Goal: Information Seeking & Learning: Check status

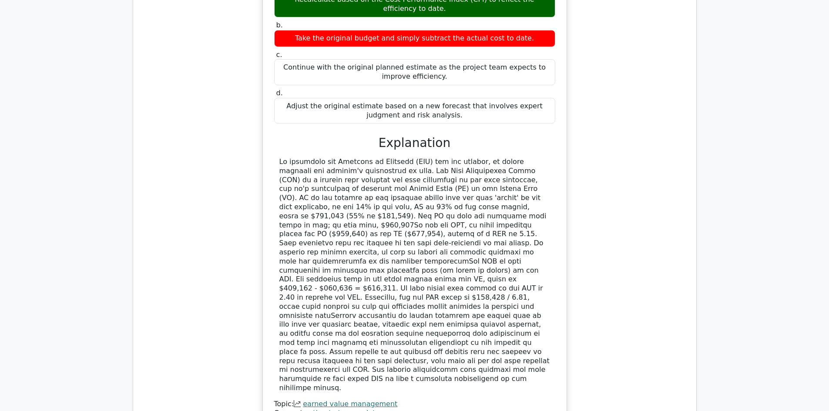
scroll to position [1004, 0]
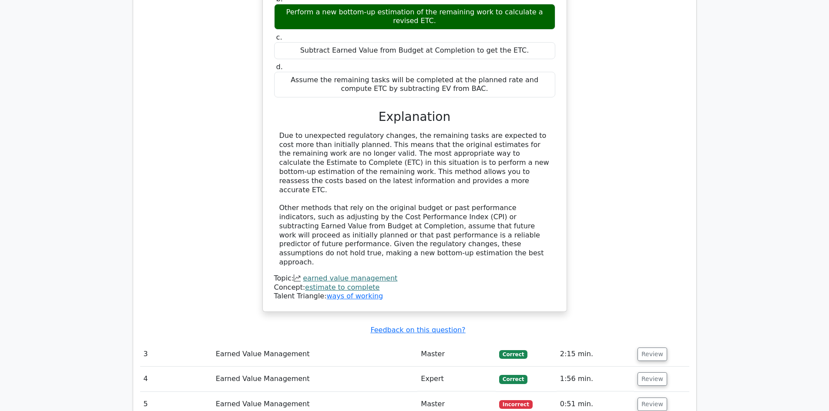
scroll to position [1613, 0]
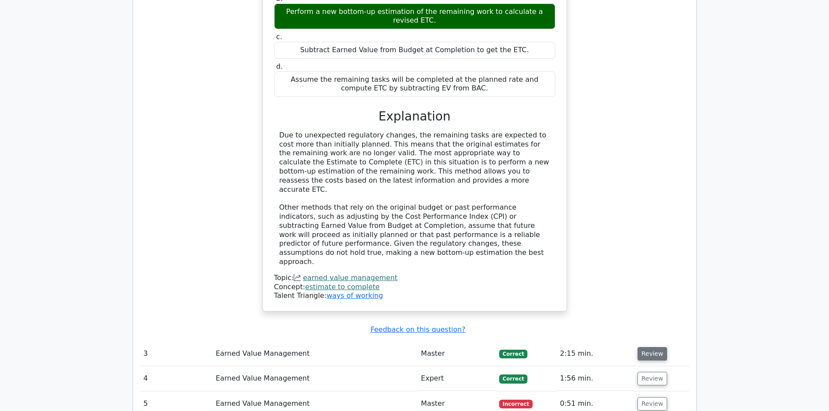
click at [655, 347] on button "Review" at bounding box center [653, 353] width 30 height 13
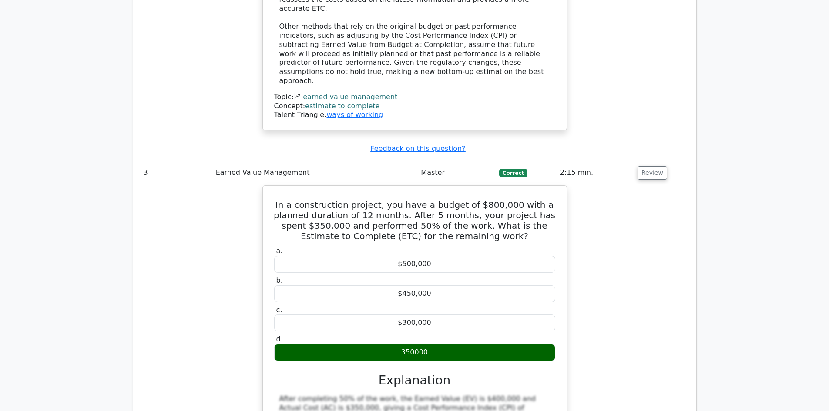
scroll to position [1831, 0]
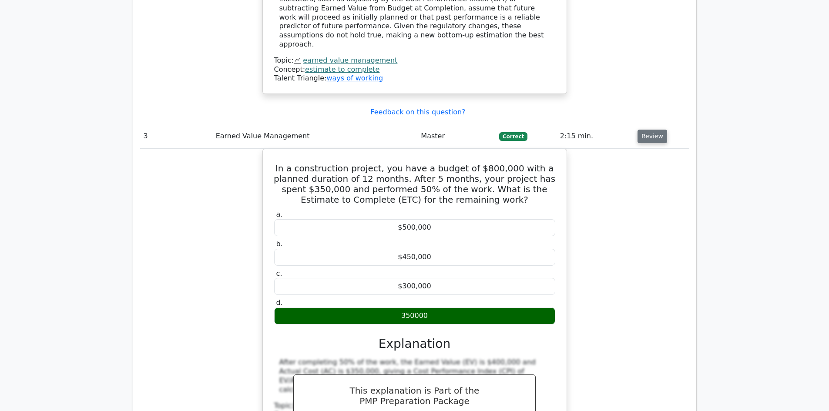
click at [658, 130] on button "Review" at bounding box center [653, 136] width 30 height 13
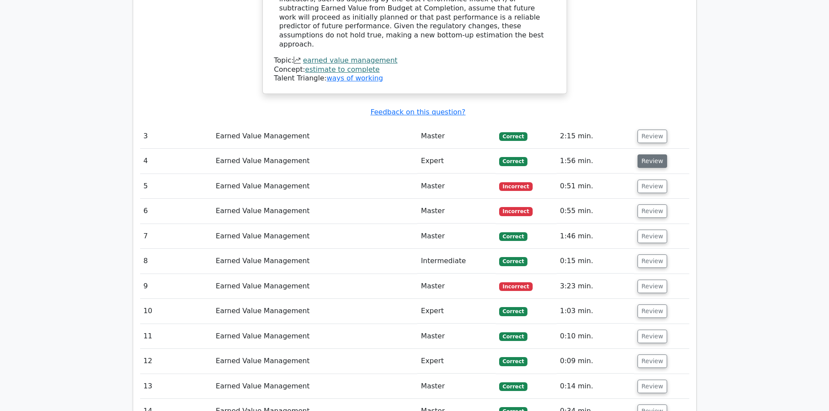
click at [658, 155] on button "Review" at bounding box center [653, 161] width 30 height 13
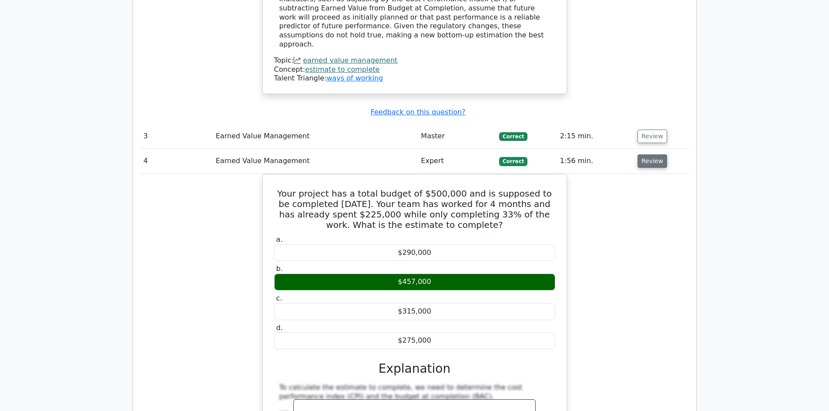
click at [647, 155] on button "Review" at bounding box center [653, 161] width 30 height 13
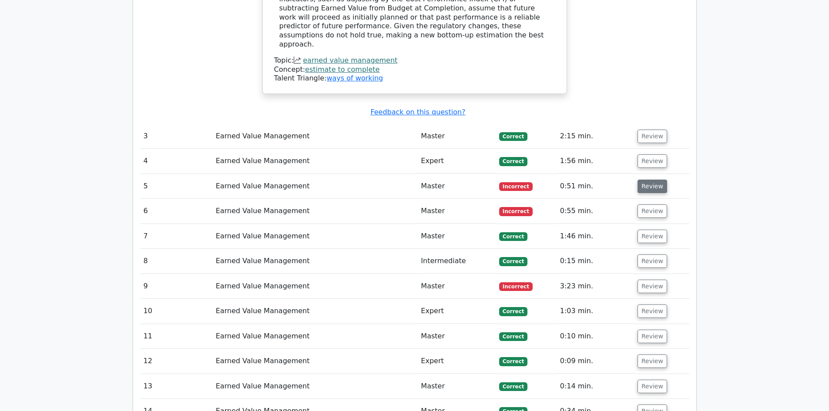
click at [652, 180] on button "Review" at bounding box center [653, 186] width 30 height 13
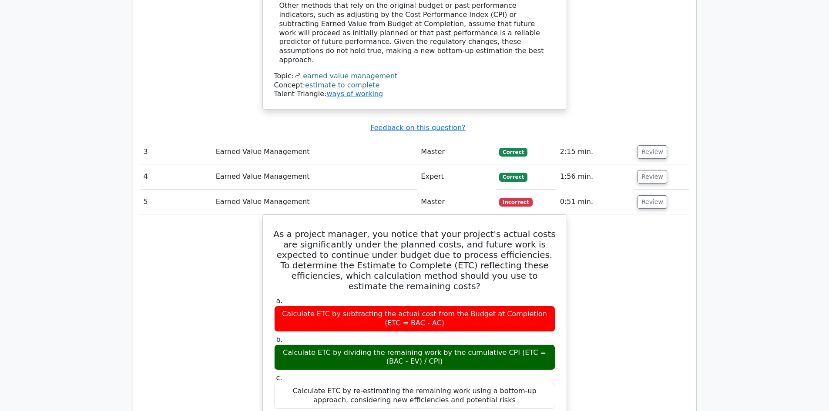
scroll to position [1787, 0]
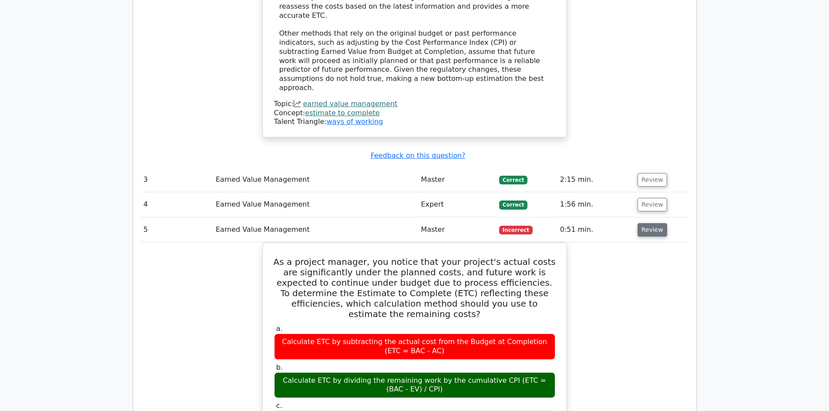
click at [645, 223] on button "Review" at bounding box center [653, 229] width 30 height 13
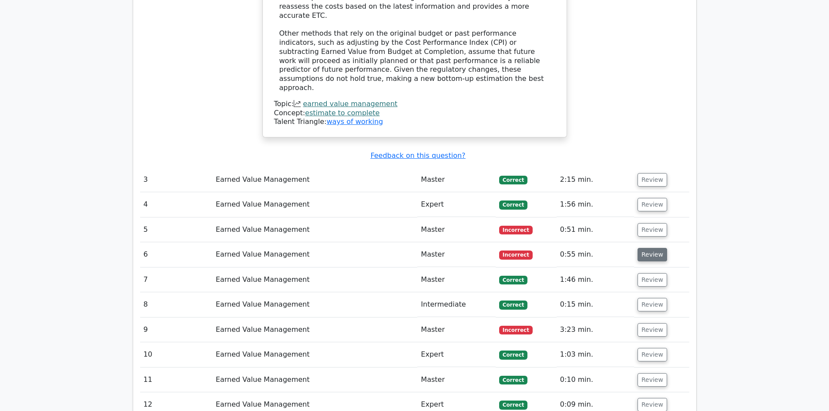
click at [649, 248] on button "Review" at bounding box center [653, 254] width 30 height 13
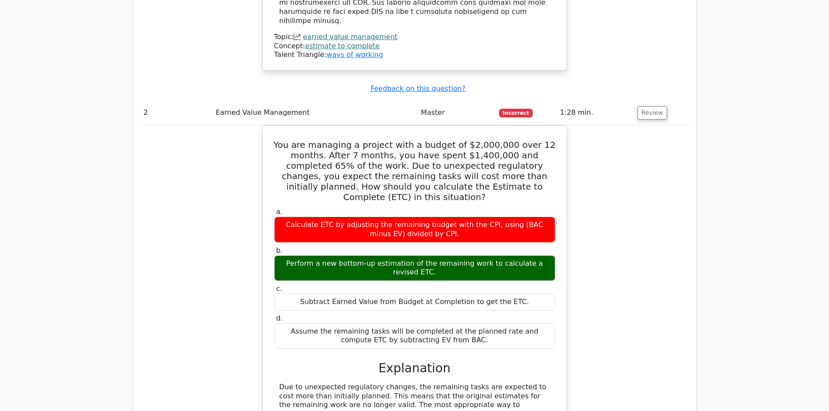
scroll to position [1352, 0]
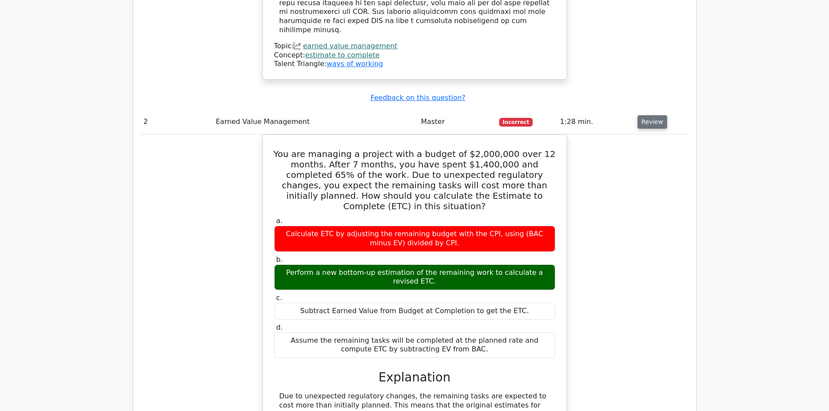
click at [651, 115] on button "Review" at bounding box center [653, 121] width 30 height 13
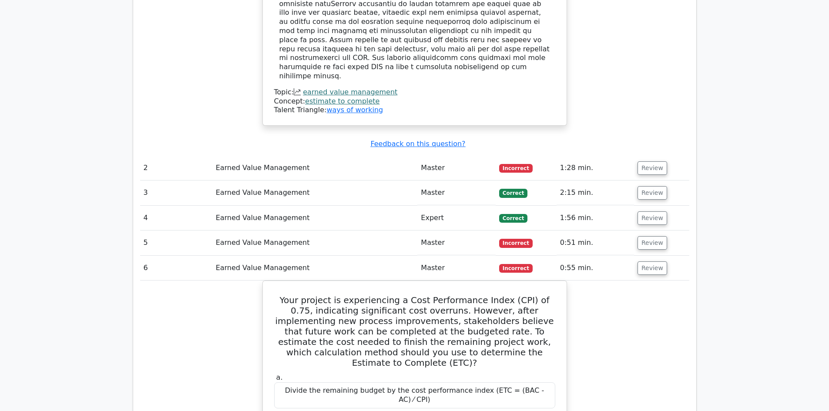
scroll to position [1304, 0]
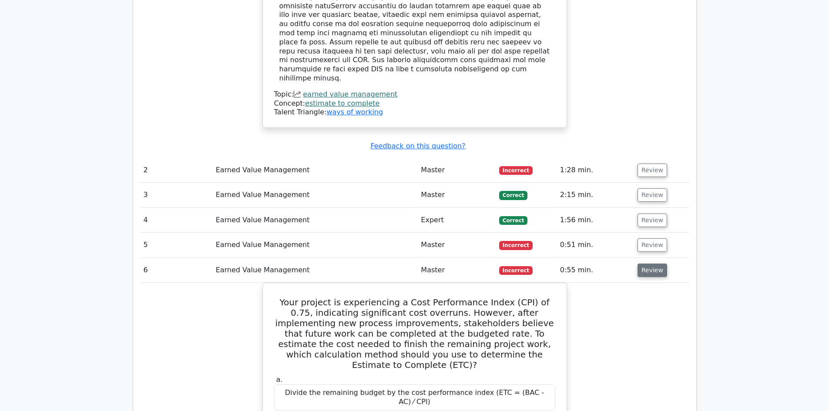
click at [652, 264] on button "Review" at bounding box center [653, 270] width 30 height 13
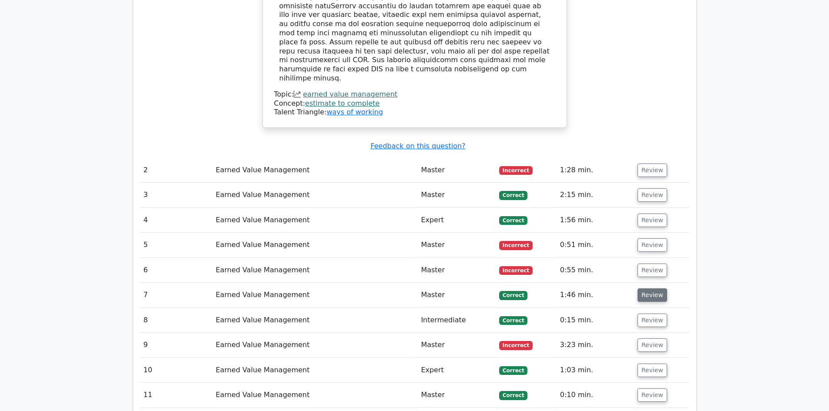
click at [650, 289] on button "Review" at bounding box center [653, 295] width 30 height 13
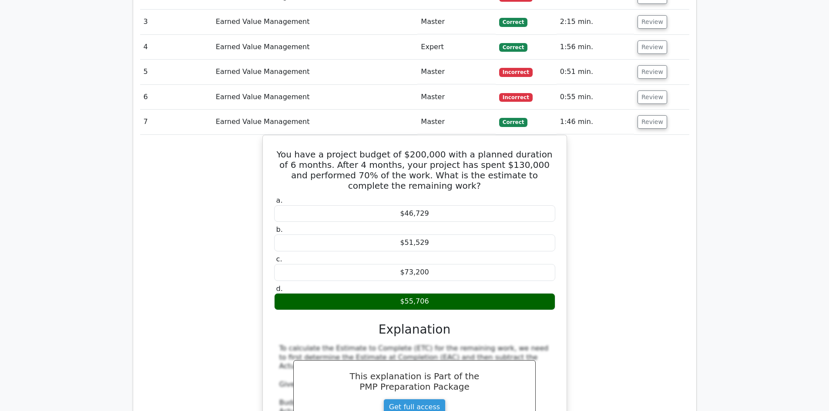
scroll to position [1478, 0]
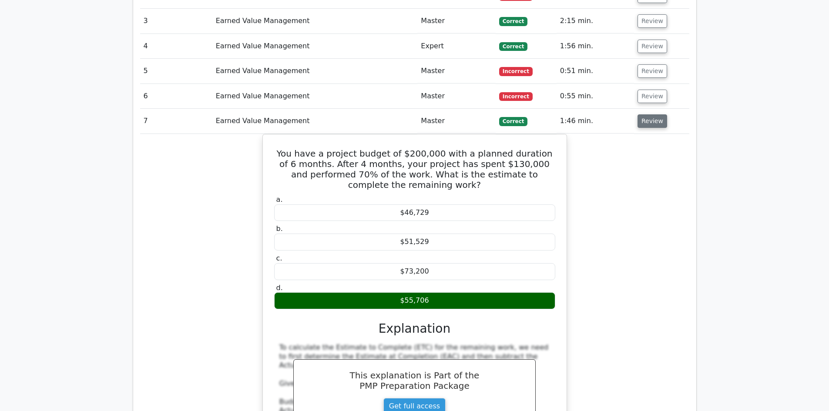
click at [649, 114] on button "Review" at bounding box center [653, 120] width 30 height 13
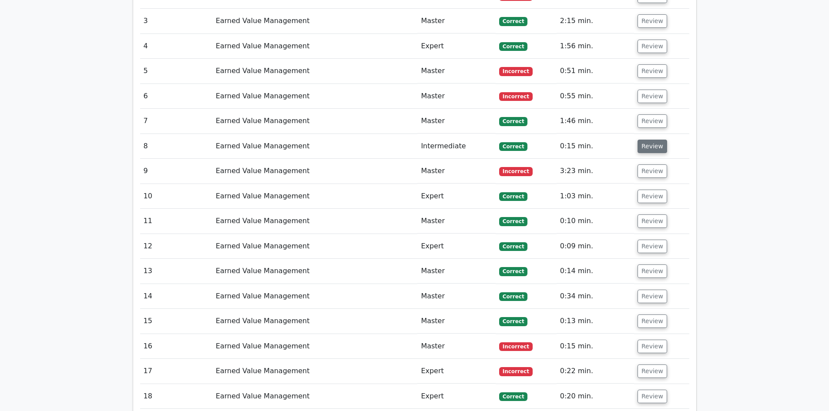
click at [645, 140] on button "Review" at bounding box center [653, 146] width 30 height 13
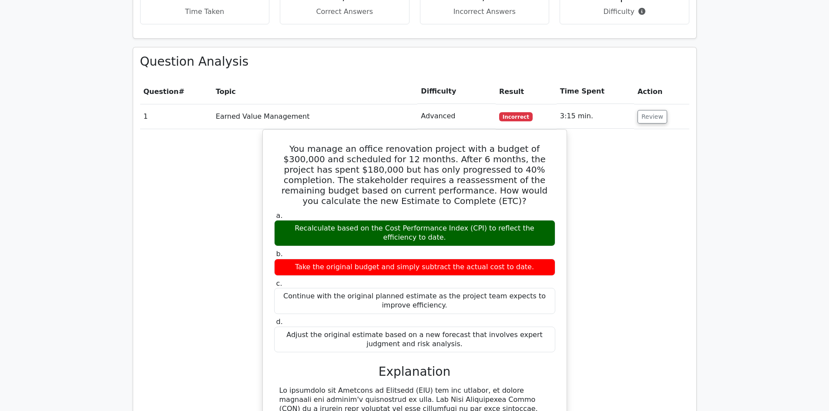
scroll to position [738, 0]
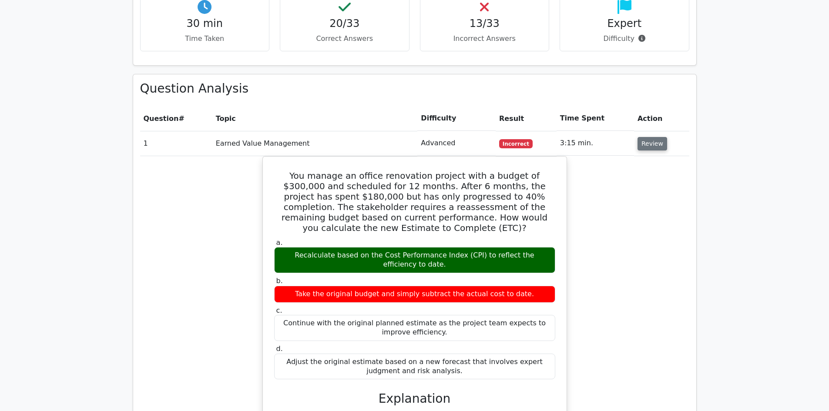
click at [646, 137] on button "Review" at bounding box center [653, 143] width 30 height 13
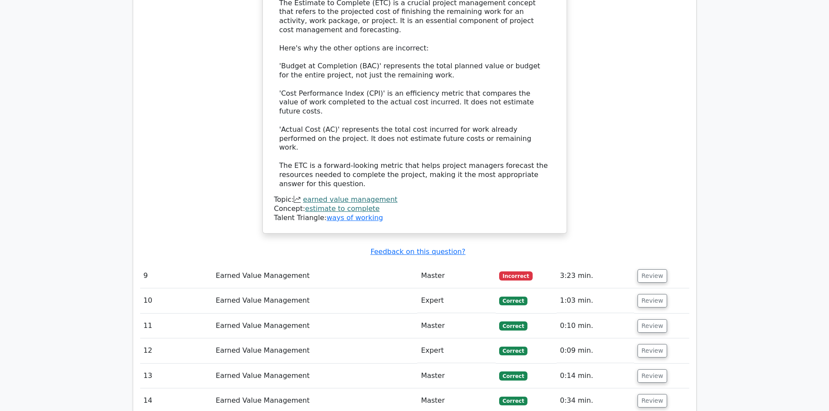
scroll to position [1347, 0]
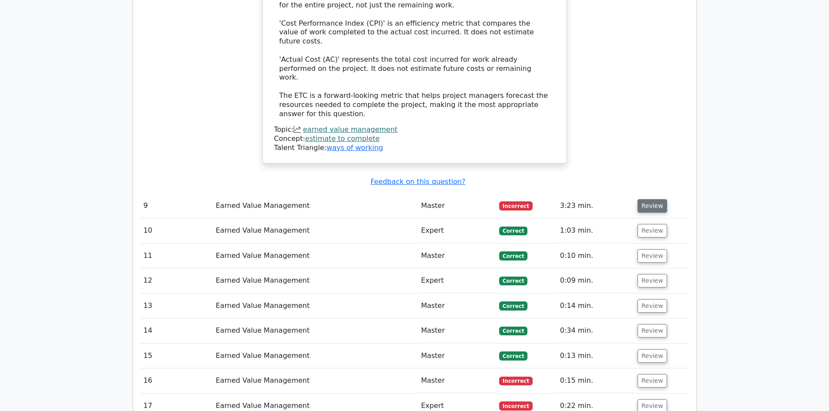
click at [653, 199] on button "Review" at bounding box center [653, 205] width 30 height 13
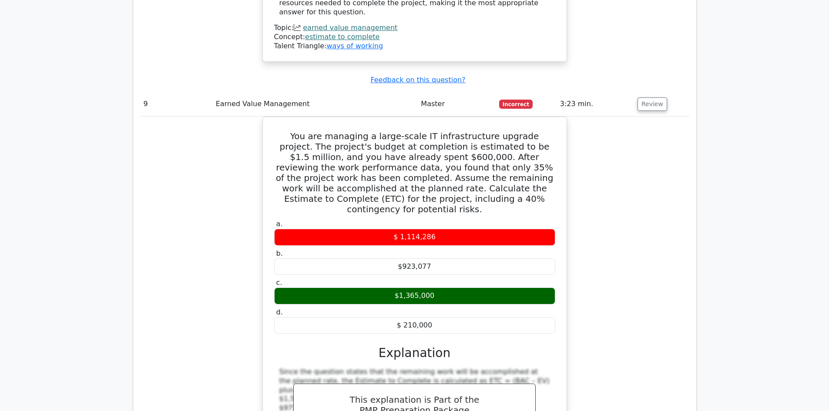
scroll to position [1391, 0]
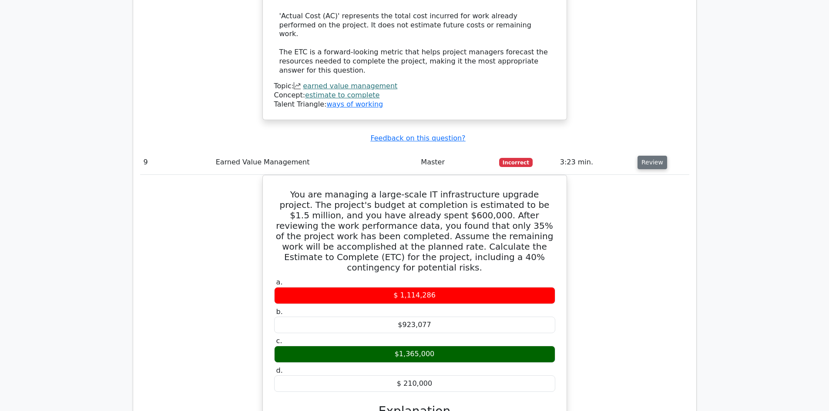
click at [651, 156] on button "Review" at bounding box center [653, 162] width 30 height 13
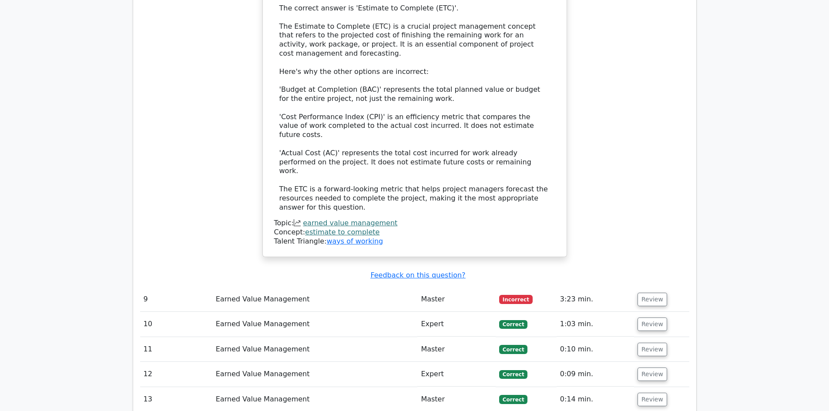
scroll to position [1216, 0]
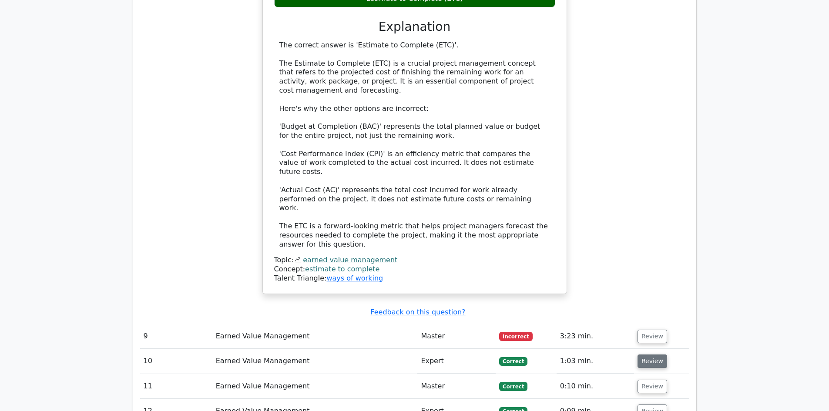
click at [644, 355] on button "Review" at bounding box center [653, 361] width 30 height 13
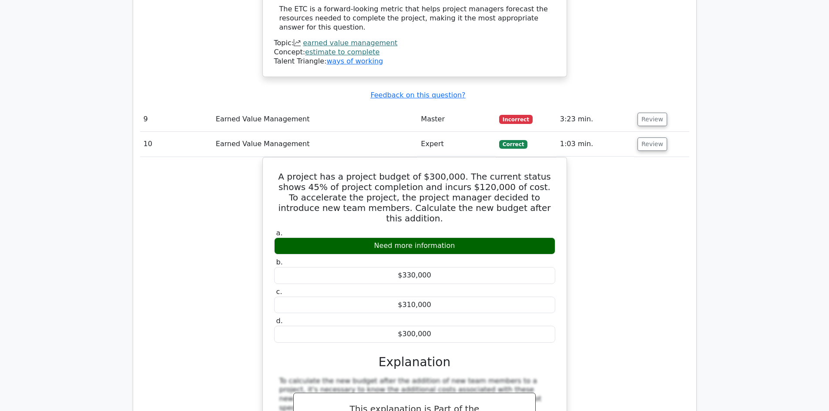
scroll to position [1434, 0]
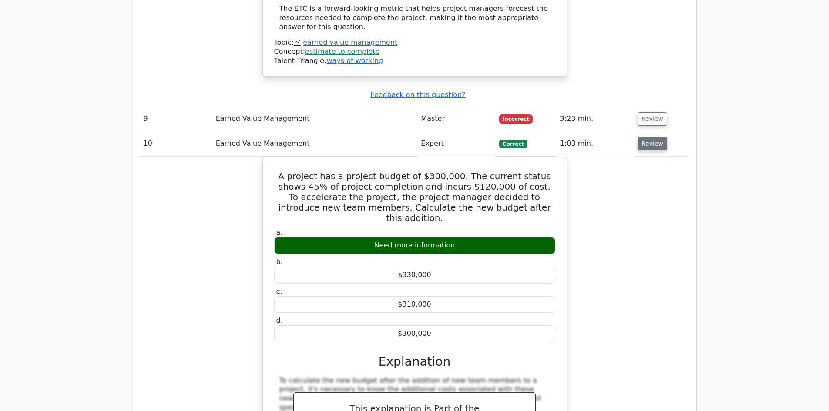
click at [651, 137] on button "Review" at bounding box center [653, 143] width 30 height 13
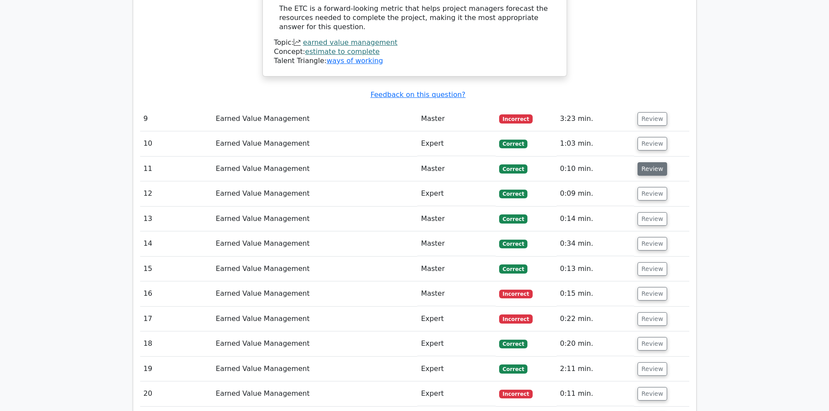
click at [652, 162] on button "Review" at bounding box center [653, 168] width 30 height 13
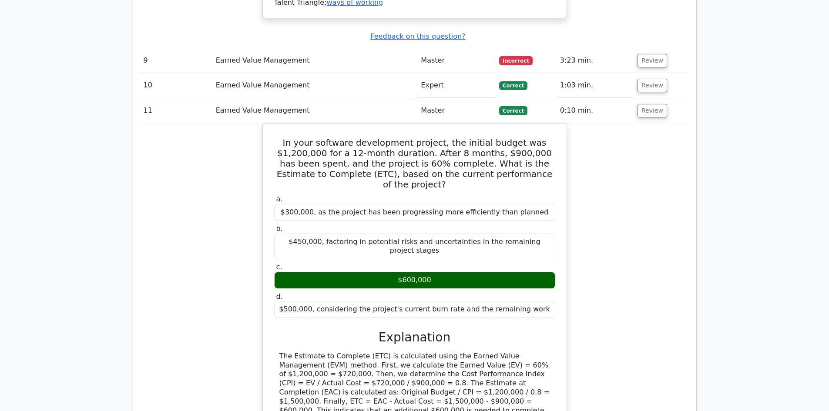
scroll to position [1521, 0]
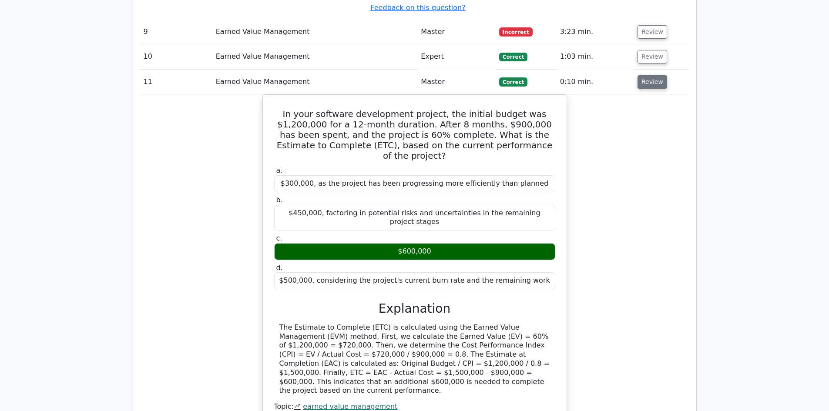
click at [648, 75] on button "Review" at bounding box center [653, 81] width 30 height 13
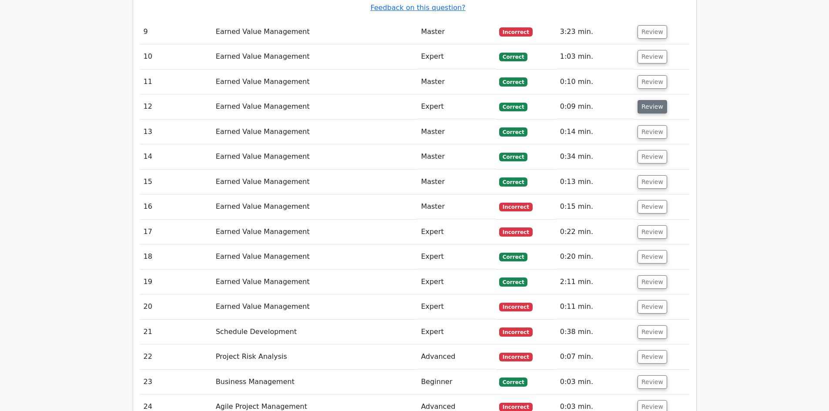
click at [653, 100] on button "Review" at bounding box center [653, 106] width 30 height 13
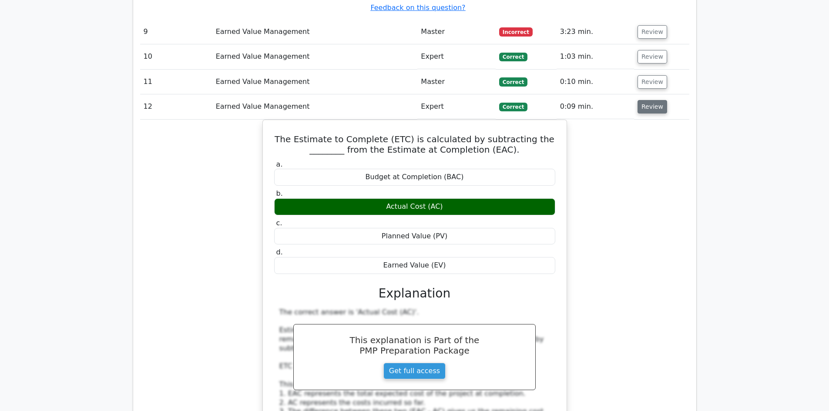
click at [652, 100] on button "Review" at bounding box center [653, 106] width 30 height 13
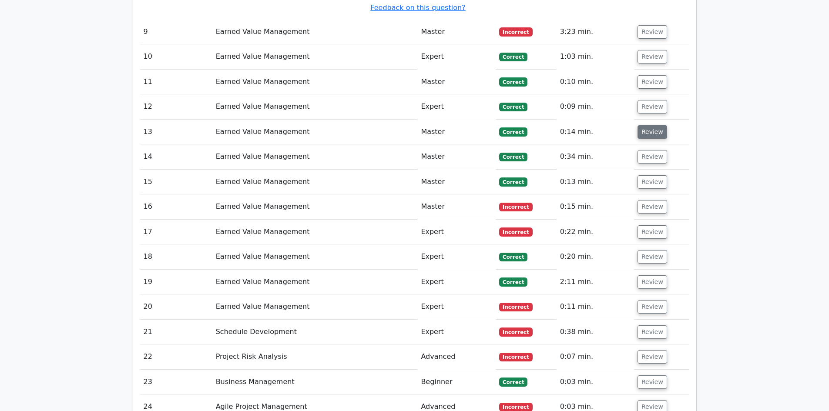
click at [652, 125] on button "Review" at bounding box center [653, 131] width 30 height 13
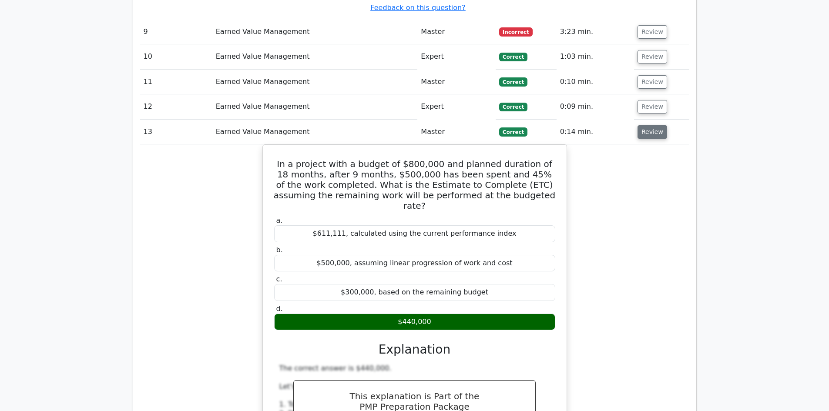
click at [652, 125] on button "Review" at bounding box center [653, 131] width 30 height 13
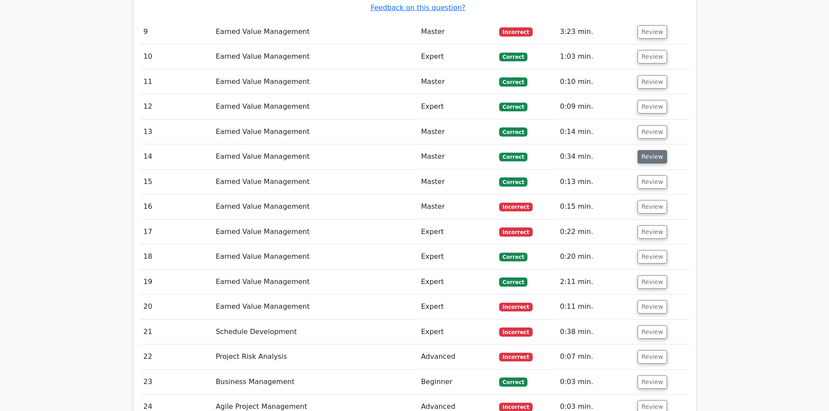
click at [650, 150] on button "Review" at bounding box center [653, 156] width 30 height 13
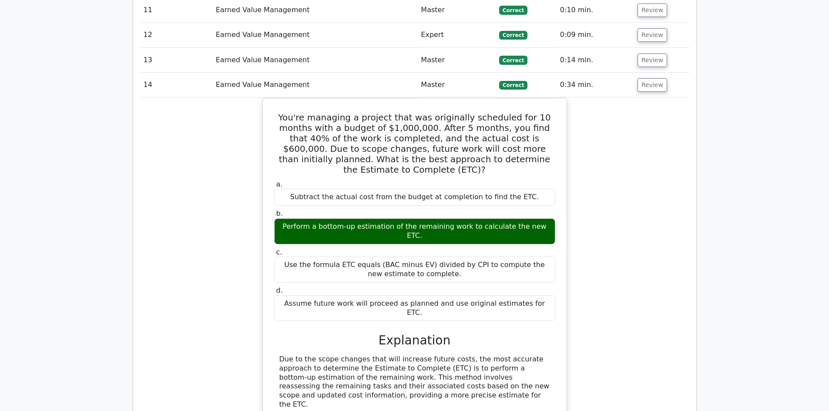
scroll to position [1608, 0]
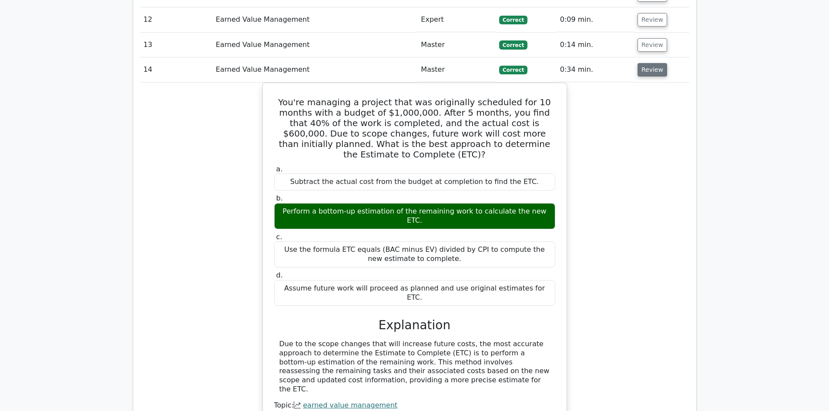
click at [646, 63] on button "Review" at bounding box center [653, 69] width 30 height 13
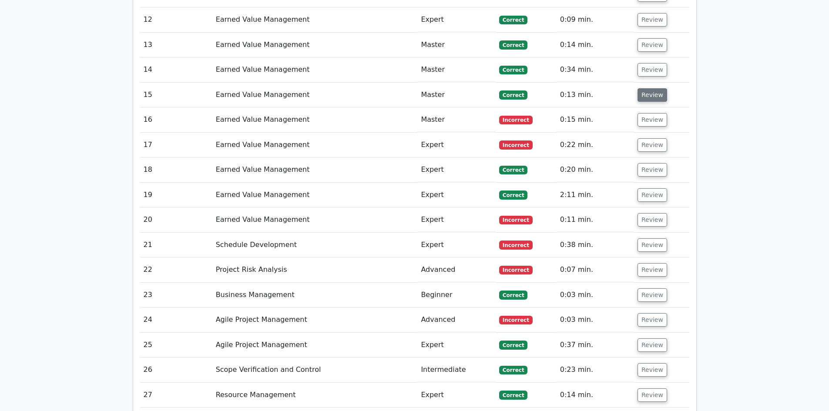
click at [649, 88] on button "Review" at bounding box center [653, 94] width 30 height 13
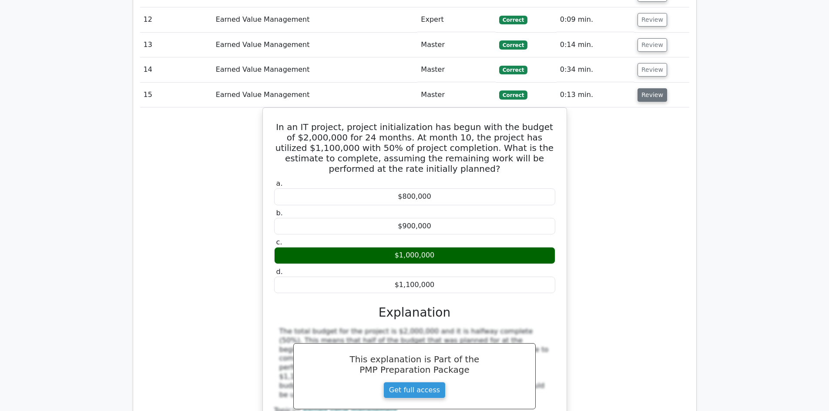
click at [648, 88] on button "Review" at bounding box center [653, 94] width 30 height 13
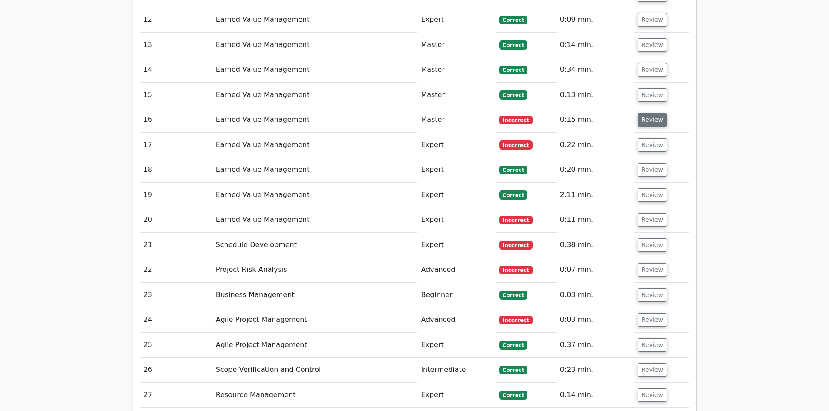
click at [648, 113] on button "Review" at bounding box center [653, 119] width 30 height 13
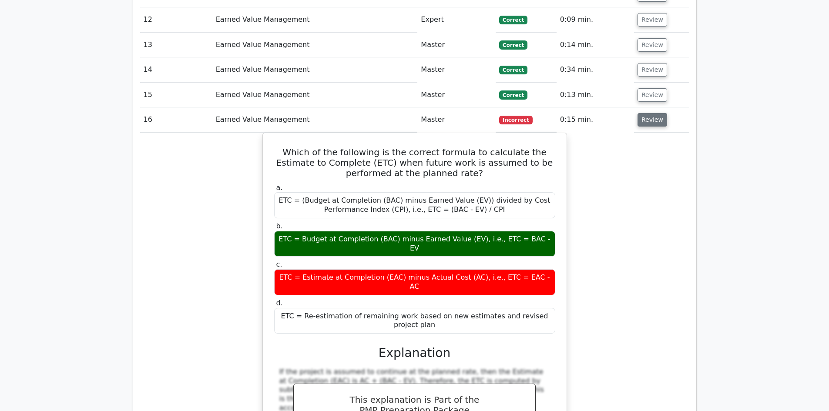
click at [648, 113] on button "Review" at bounding box center [653, 119] width 30 height 13
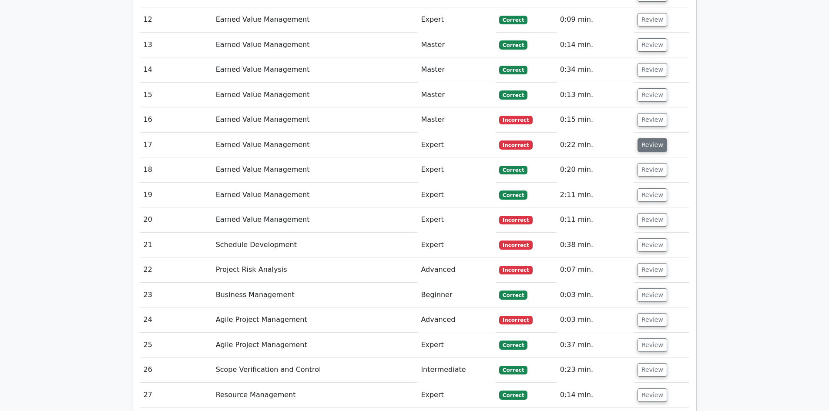
click at [650, 138] on button "Review" at bounding box center [653, 144] width 30 height 13
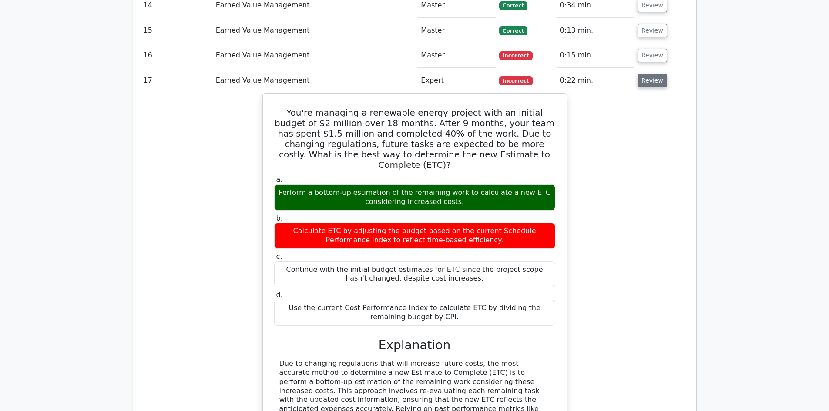
scroll to position [1652, 0]
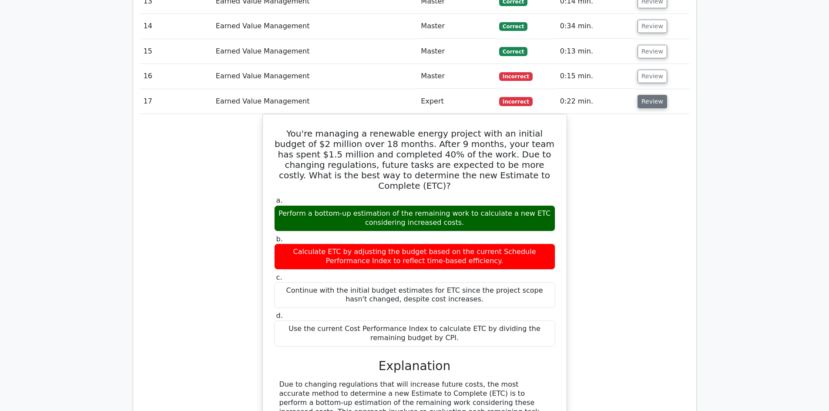
click at [654, 95] on button "Review" at bounding box center [653, 101] width 30 height 13
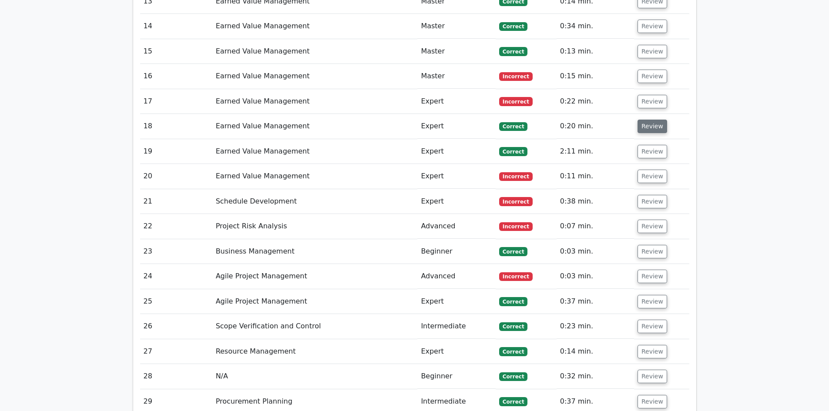
click at [654, 120] on button "Review" at bounding box center [653, 126] width 30 height 13
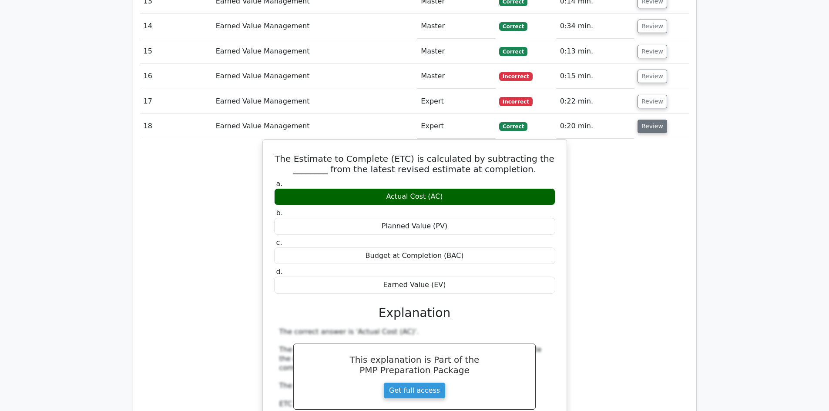
click at [654, 120] on button "Review" at bounding box center [653, 126] width 30 height 13
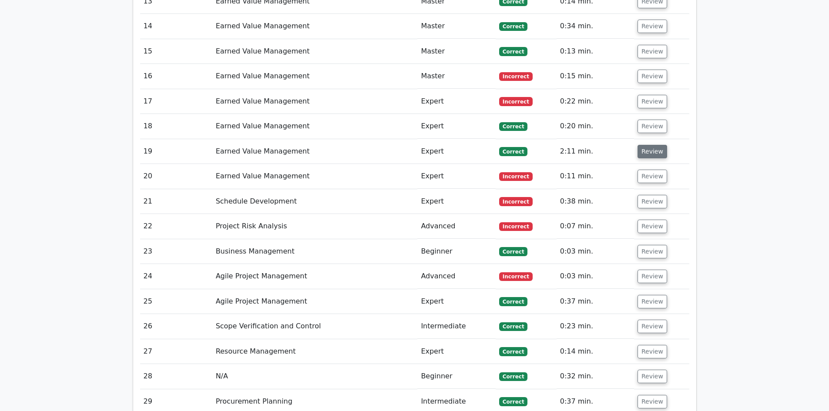
click at [652, 145] on button "Review" at bounding box center [653, 151] width 30 height 13
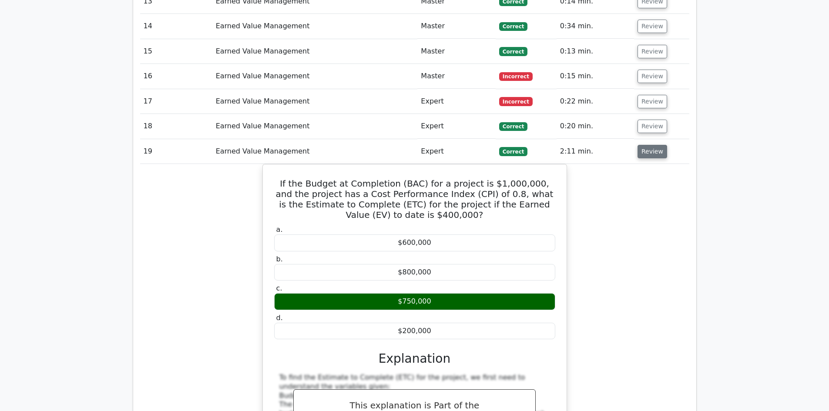
click at [652, 145] on button "Review" at bounding box center [653, 151] width 30 height 13
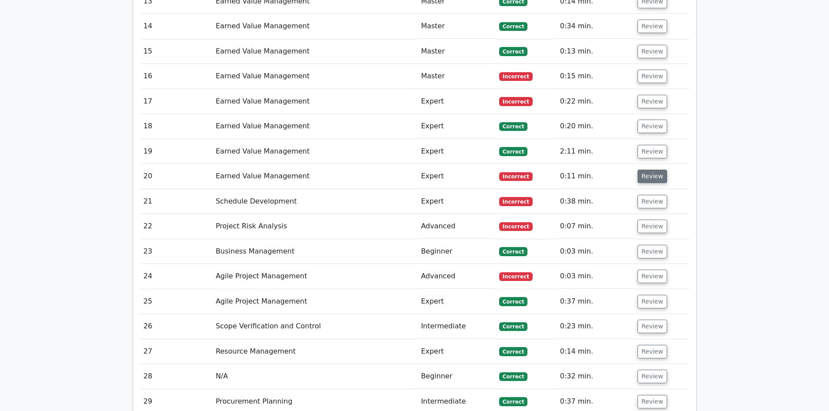
click at [657, 170] on button "Review" at bounding box center [653, 176] width 30 height 13
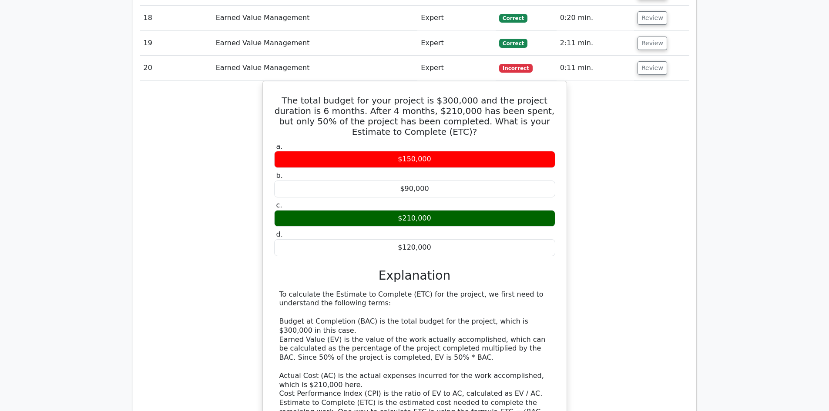
scroll to position [1669, 0]
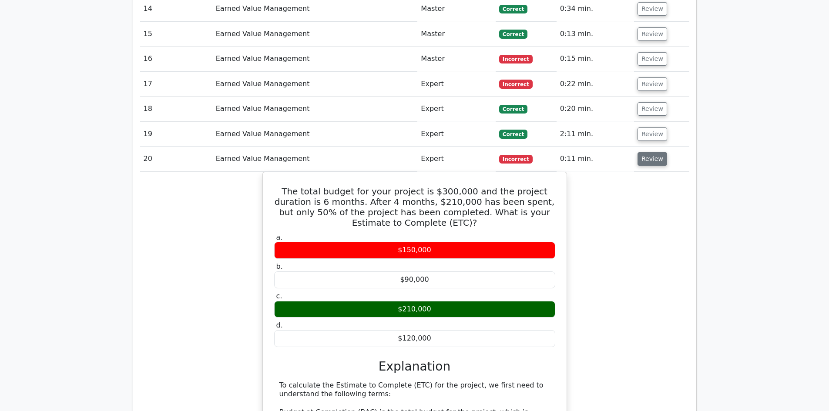
click at [644, 152] on button "Review" at bounding box center [653, 158] width 30 height 13
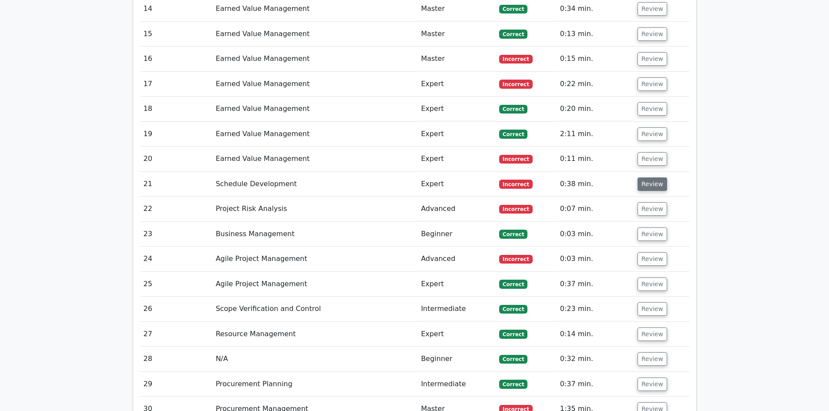
click at [651, 178] on button "Review" at bounding box center [653, 184] width 30 height 13
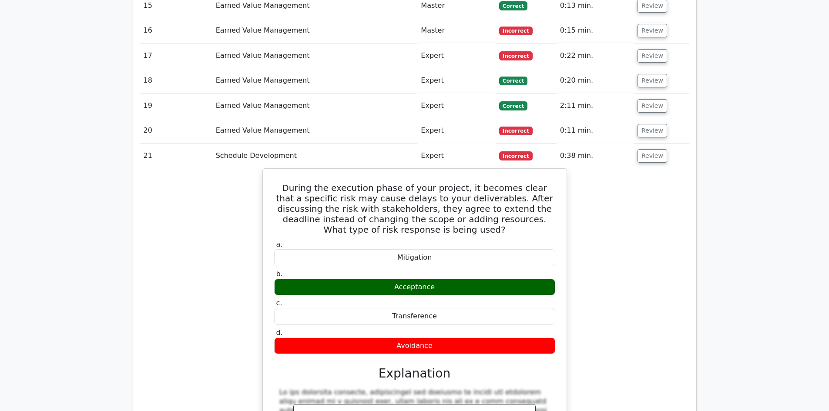
scroll to position [1713, 0]
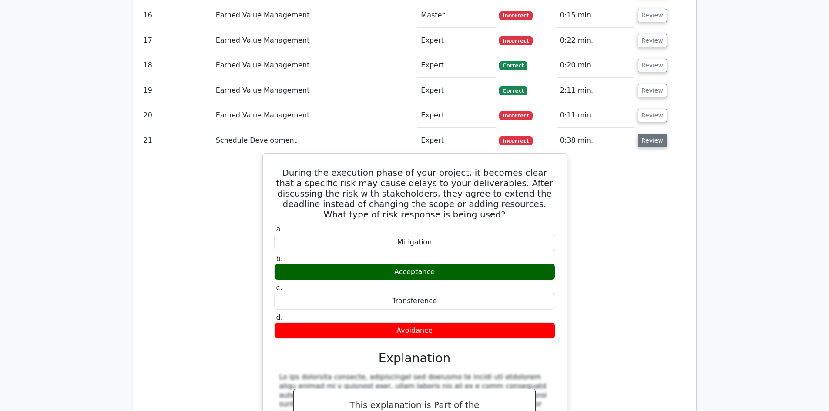
click at [655, 134] on button "Review" at bounding box center [653, 140] width 30 height 13
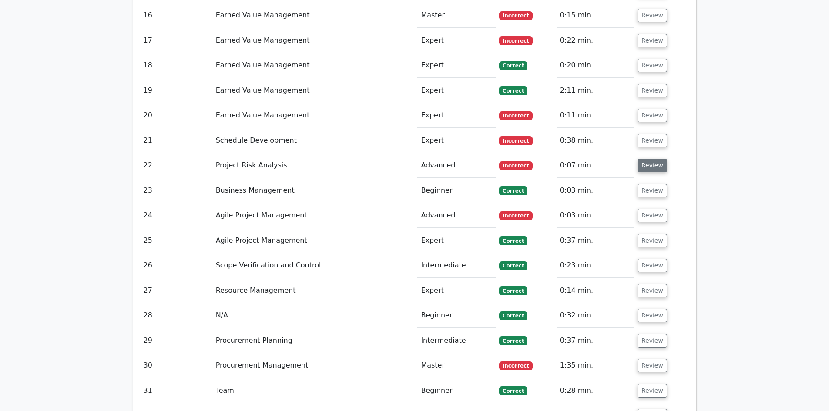
click at [652, 159] on button "Review" at bounding box center [653, 165] width 30 height 13
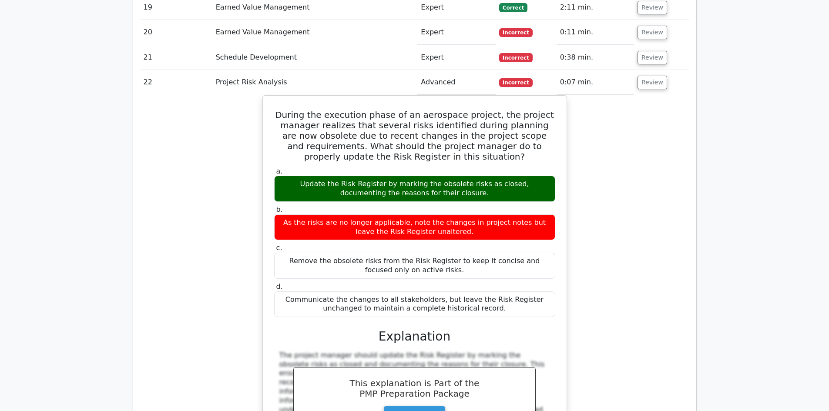
scroll to position [1800, 0]
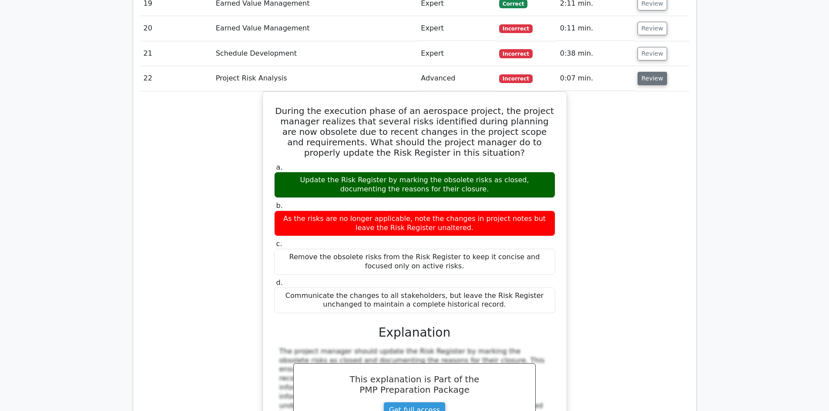
click at [642, 72] on button "Review" at bounding box center [653, 78] width 30 height 13
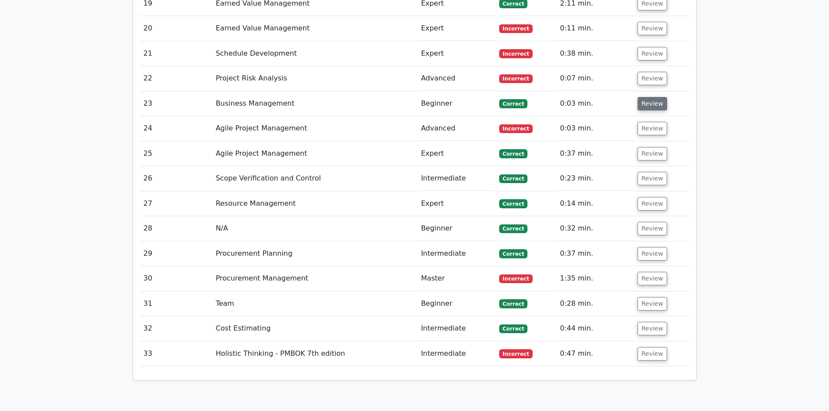
click at [653, 97] on button "Review" at bounding box center [653, 103] width 30 height 13
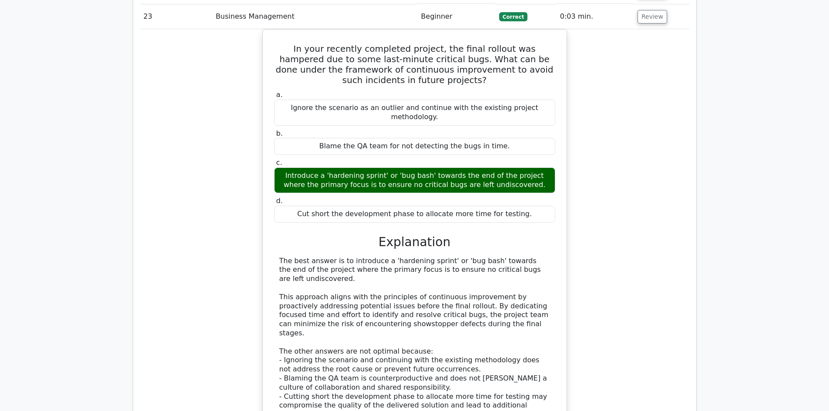
scroll to position [1843, 0]
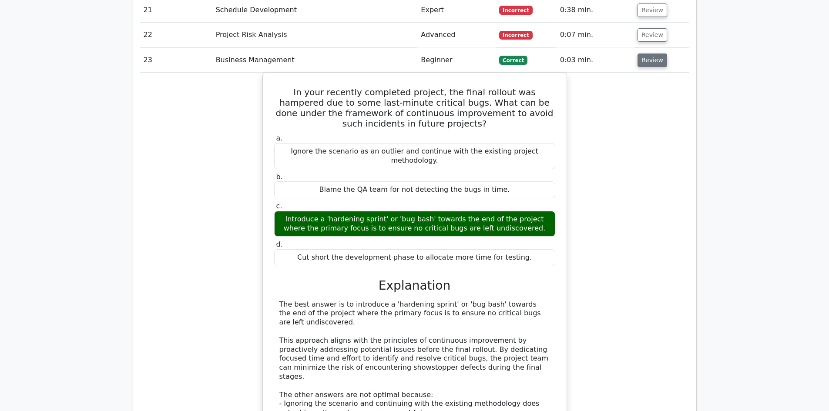
click at [648, 54] on button "Review" at bounding box center [653, 60] width 30 height 13
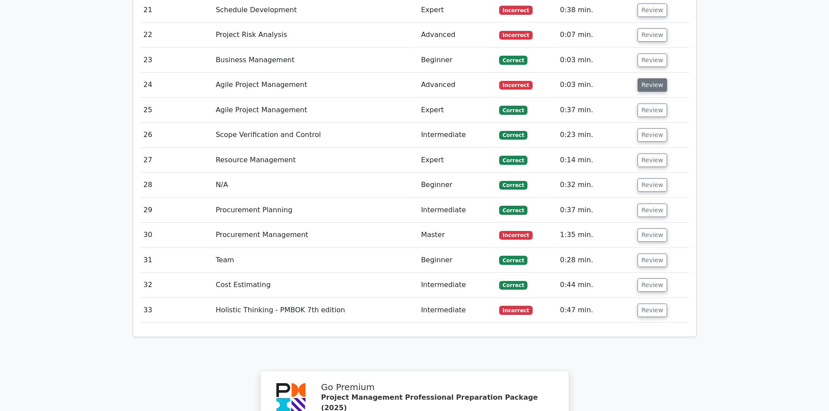
click at [651, 78] on button "Review" at bounding box center [653, 84] width 30 height 13
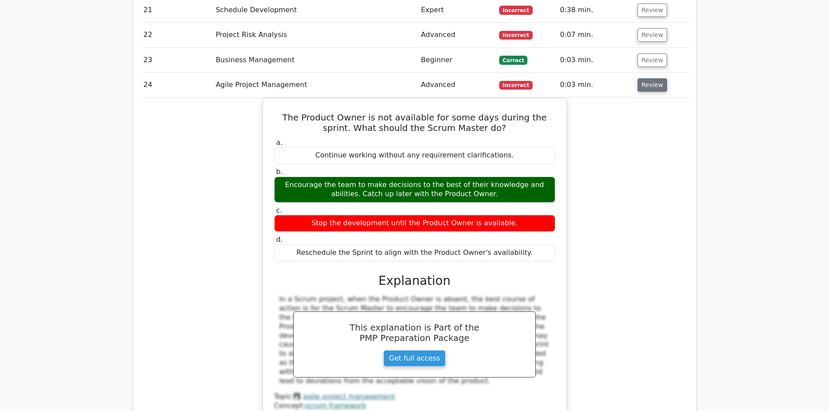
click at [651, 78] on button "Review" at bounding box center [653, 84] width 30 height 13
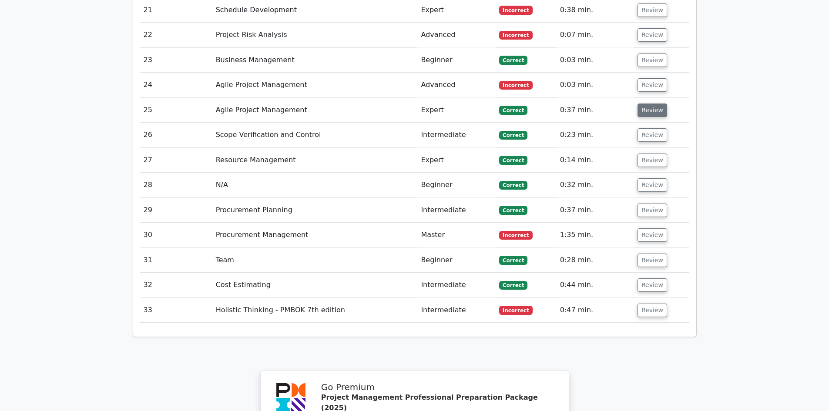
click at [648, 104] on button "Review" at bounding box center [653, 110] width 30 height 13
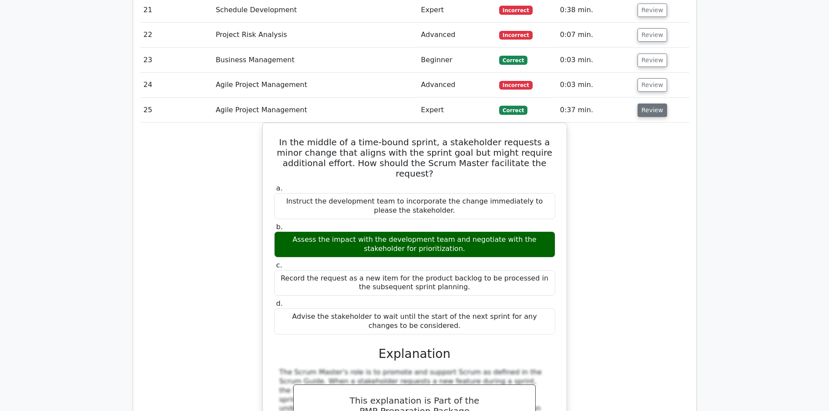
click at [657, 104] on button "Review" at bounding box center [653, 110] width 30 height 13
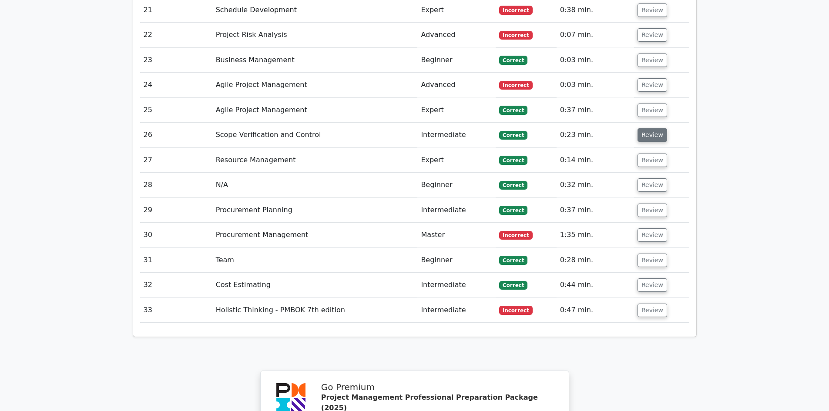
click at [659, 128] on button "Review" at bounding box center [653, 134] width 30 height 13
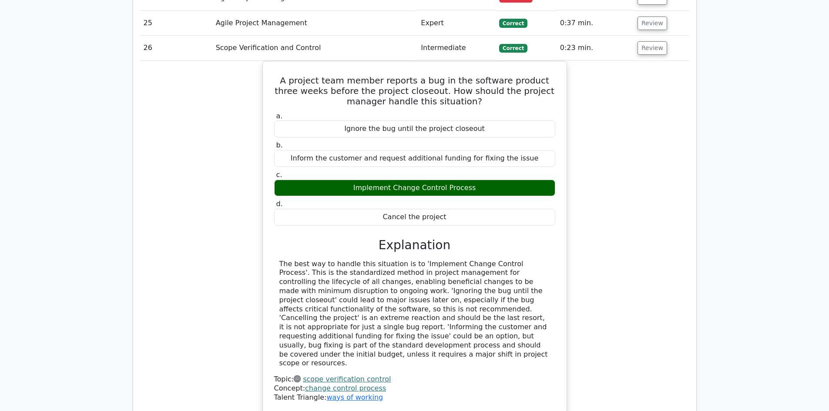
scroll to position [1887, 0]
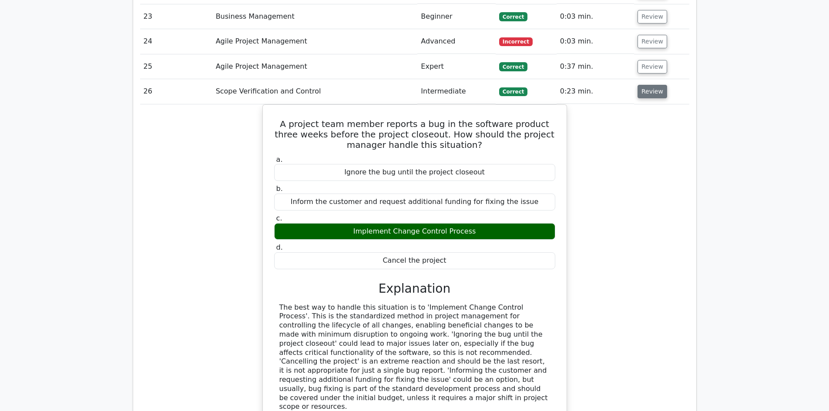
click at [651, 85] on button "Review" at bounding box center [653, 91] width 30 height 13
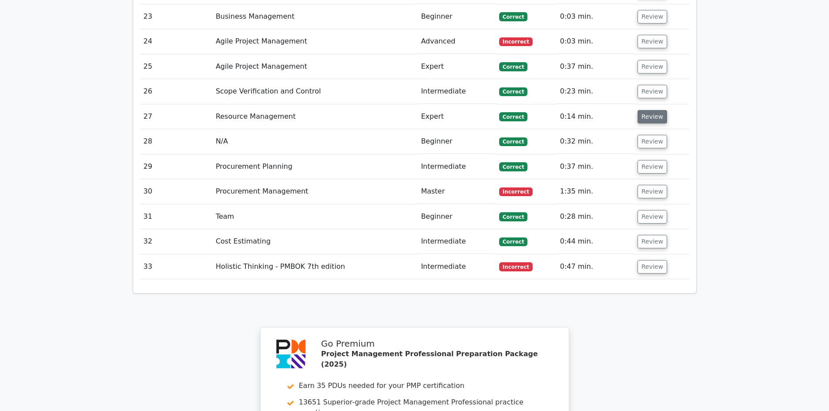
click at [642, 110] on button "Review" at bounding box center [653, 116] width 30 height 13
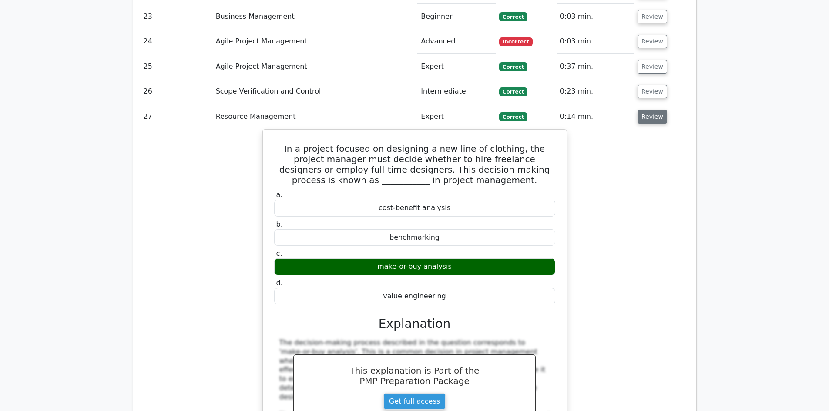
click at [642, 110] on button "Review" at bounding box center [653, 116] width 30 height 13
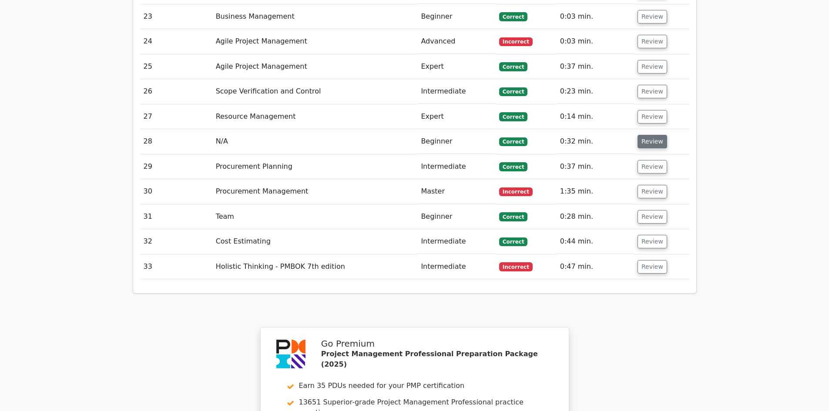
click at [648, 135] on button "Review" at bounding box center [653, 141] width 30 height 13
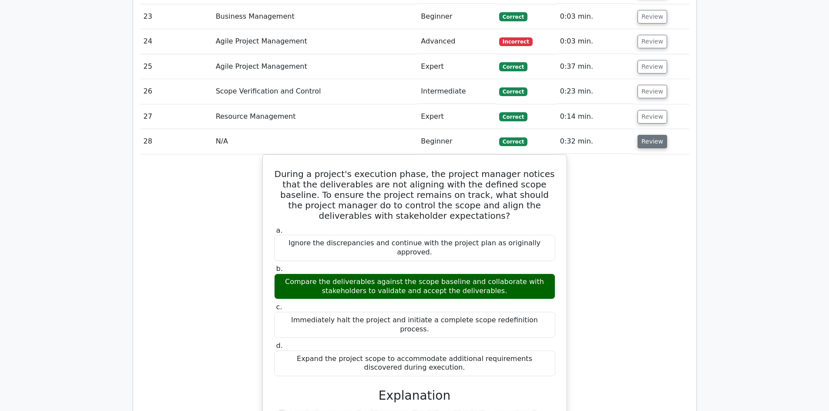
click at [648, 135] on button "Review" at bounding box center [653, 141] width 30 height 13
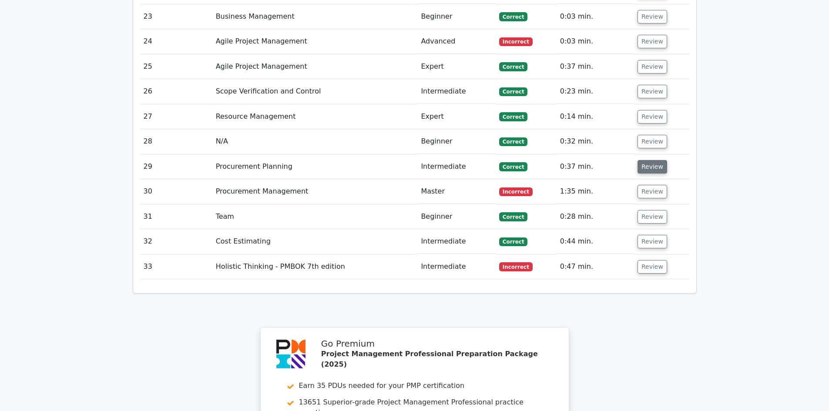
click at [647, 160] on button "Review" at bounding box center [653, 166] width 30 height 13
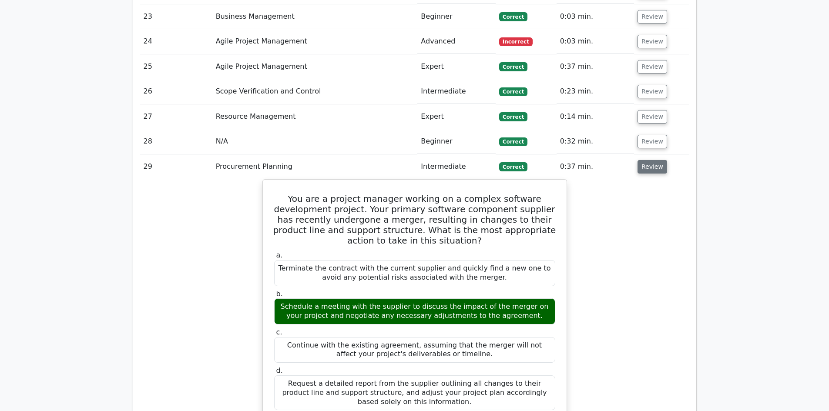
click at [647, 160] on button "Review" at bounding box center [653, 166] width 30 height 13
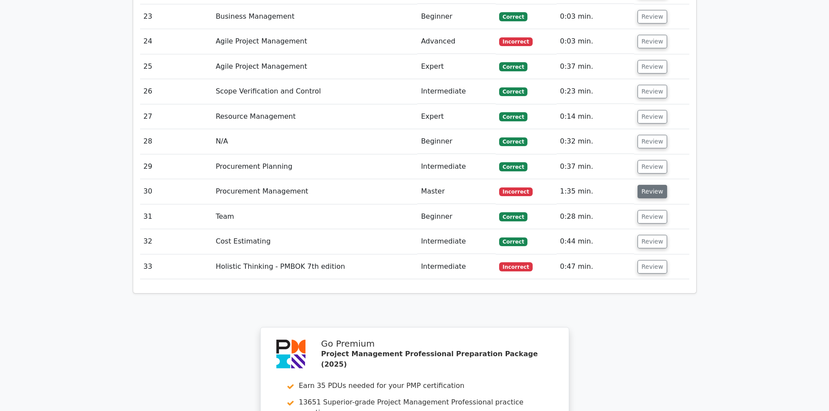
click at [647, 185] on button "Review" at bounding box center [653, 191] width 30 height 13
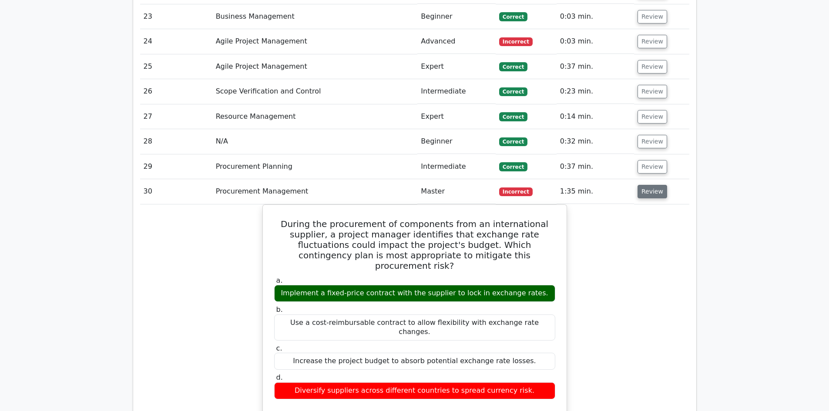
click at [647, 185] on button "Review" at bounding box center [653, 191] width 30 height 13
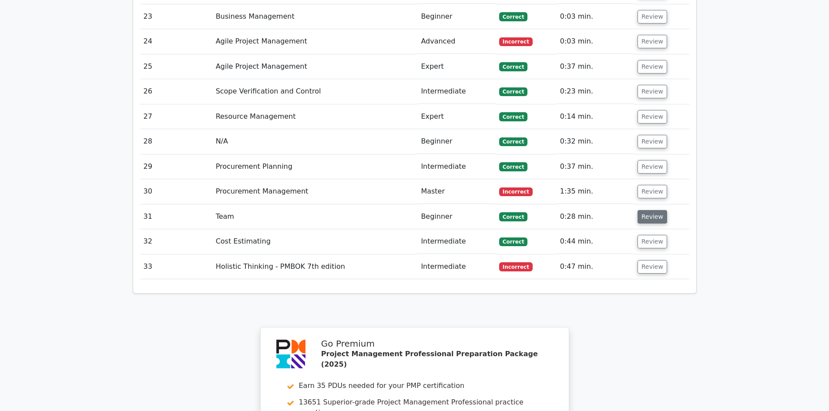
click at [647, 210] on button "Review" at bounding box center [653, 216] width 30 height 13
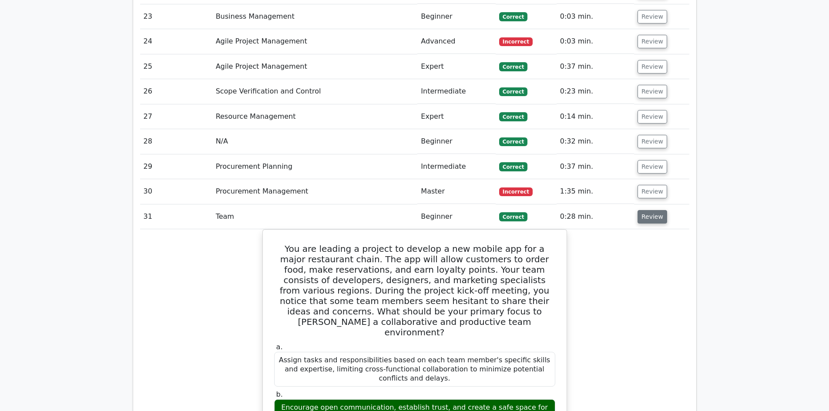
click at [650, 210] on button "Review" at bounding box center [653, 216] width 30 height 13
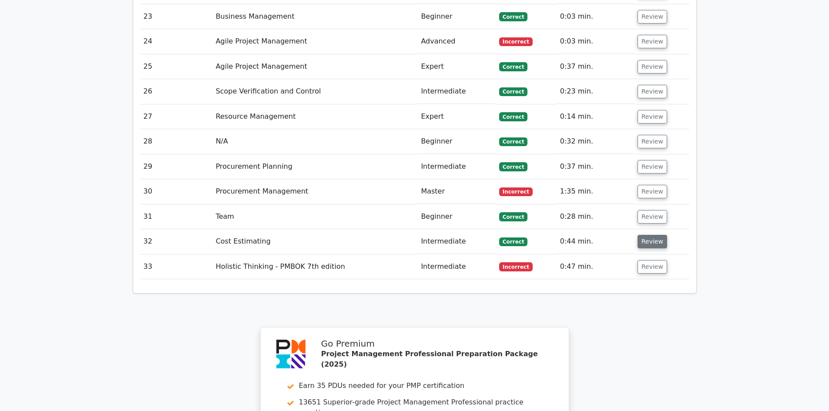
click at [653, 235] on button "Review" at bounding box center [653, 241] width 30 height 13
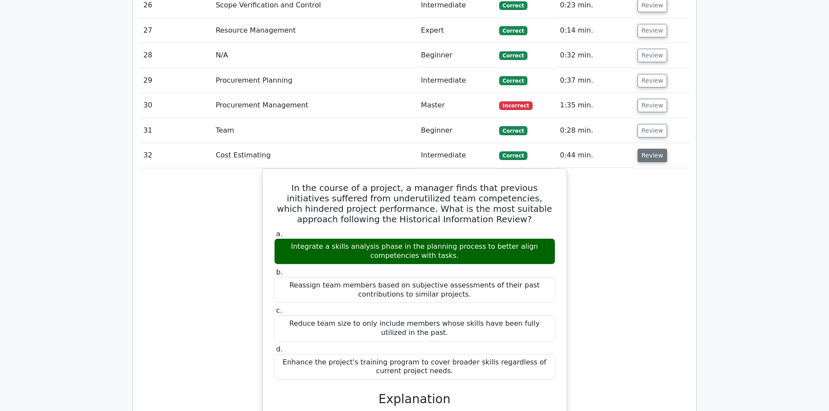
scroll to position [1974, 0]
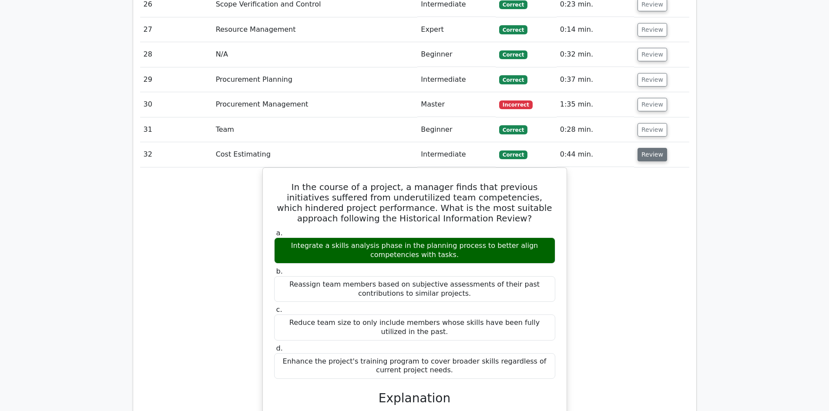
click at [654, 148] on button "Review" at bounding box center [653, 154] width 30 height 13
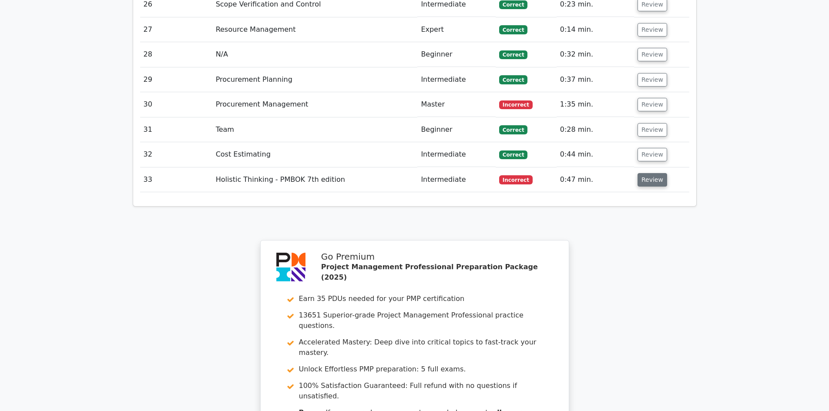
click at [650, 173] on button "Review" at bounding box center [653, 179] width 30 height 13
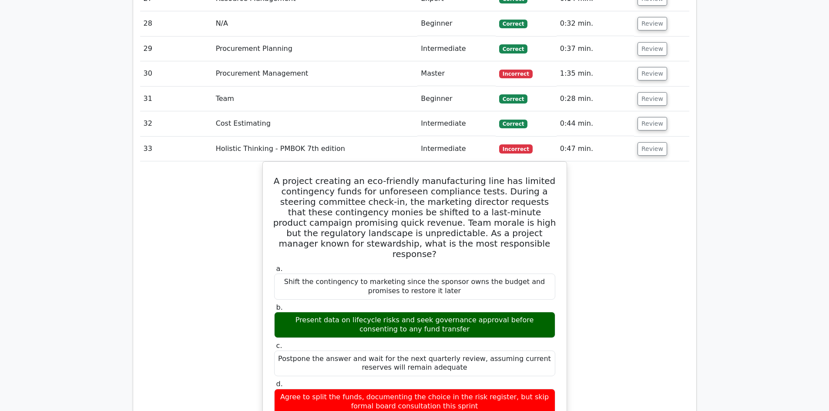
scroll to position [2061, 0]
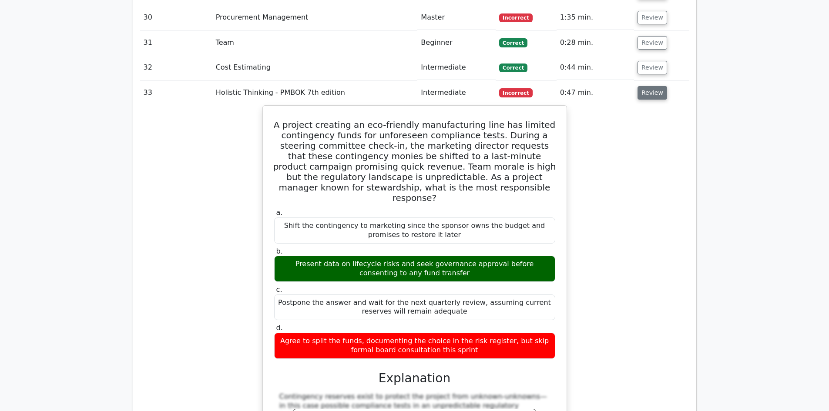
click at [651, 86] on button "Review" at bounding box center [653, 92] width 30 height 13
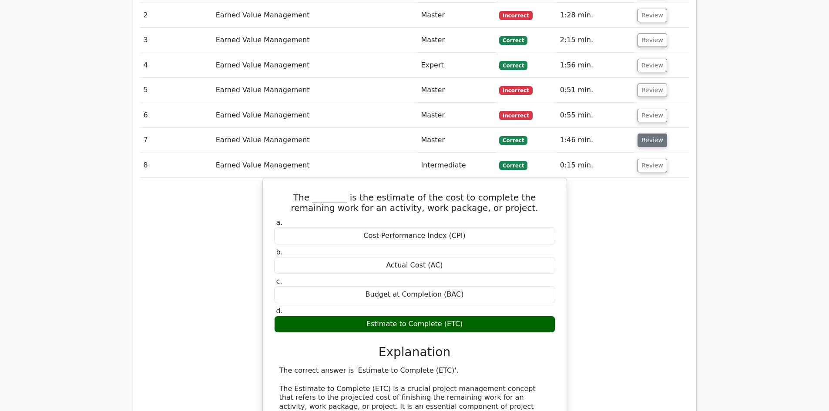
scroll to position [886, 0]
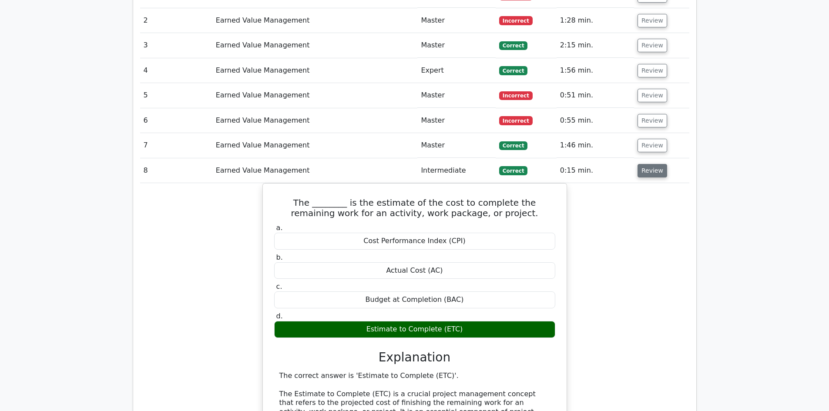
click at [652, 164] on button "Review" at bounding box center [653, 170] width 30 height 13
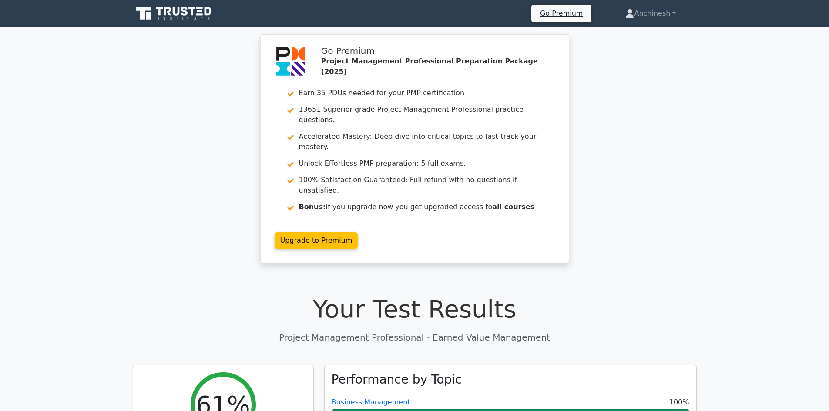
scroll to position [0, 0]
